Goal: Find specific page/section: Find specific page/section

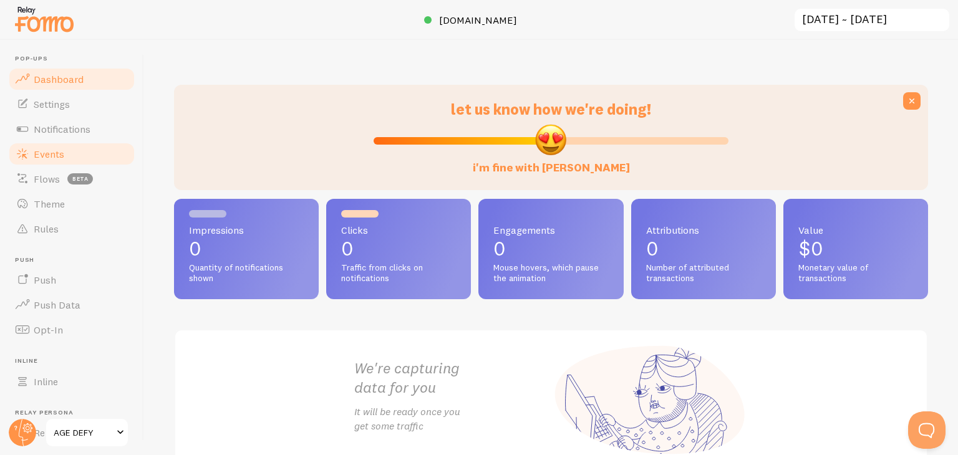
click at [52, 145] on link "Events" at bounding box center [71, 154] width 129 height 25
click at [48, 145] on link "Events" at bounding box center [71, 154] width 129 height 25
